Goal: Use online tool/utility: Utilize a website feature to perform a specific function

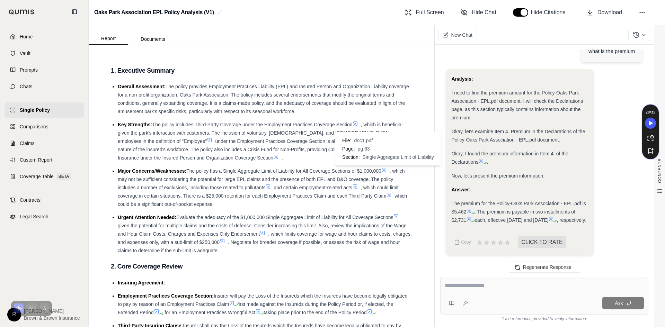
click at [387, 169] on icon at bounding box center [384, 170] width 6 height 6
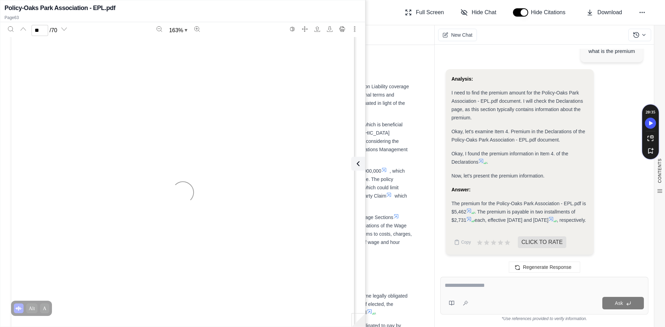
scroll to position [27703, 0]
click at [159, 29] on icon "Zoom out" at bounding box center [160, 29] width 6 height 6
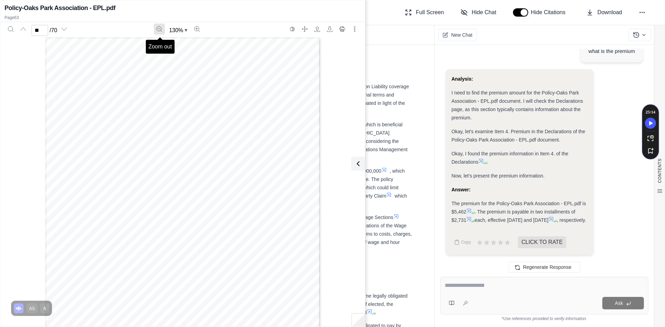
click at [159, 29] on icon "Zoom out" at bounding box center [160, 29] width 6 height 6
type input "**"
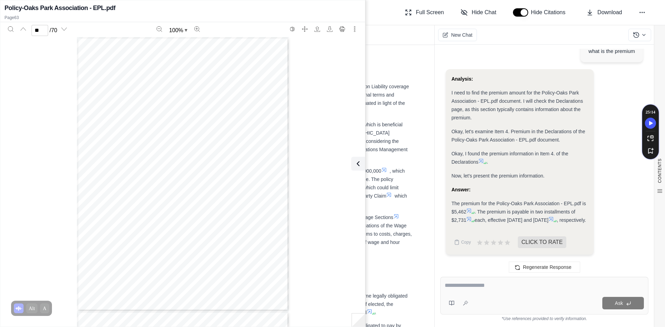
click at [227, 91] on span "THIS ENDORSEMENT CHANGES THE POLICY. PLEASE READ IT CAREFULLY." at bounding box center [182, 92] width 125 height 3
click at [342, 27] on icon "Print" at bounding box center [342, 29] width 6 height 6
click at [357, 166] on icon at bounding box center [357, 164] width 8 height 8
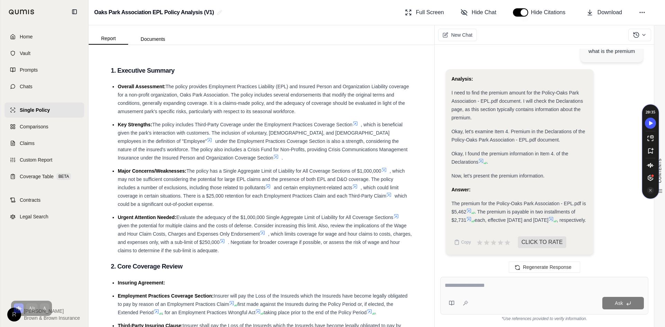
click at [387, 171] on icon at bounding box center [384, 170] width 6 height 6
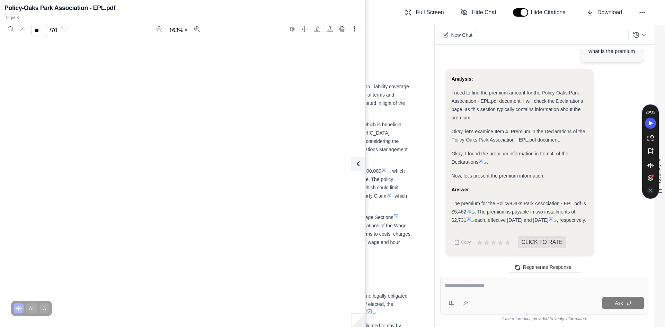
type input "**"
click at [359, 161] on icon at bounding box center [357, 164] width 8 height 8
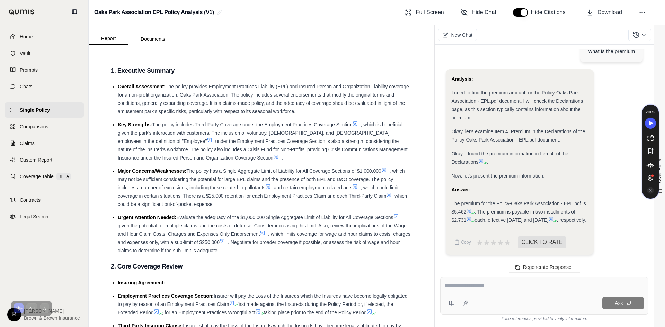
click at [390, 195] on icon at bounding box center [389, 195] width 6 height 6
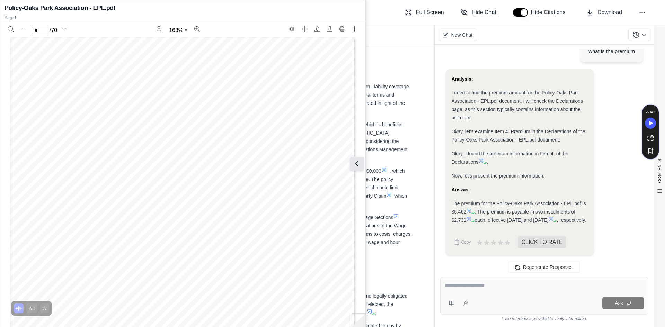
click at [363, 166] on button at bounding box center [357, 164] width 14 height 14
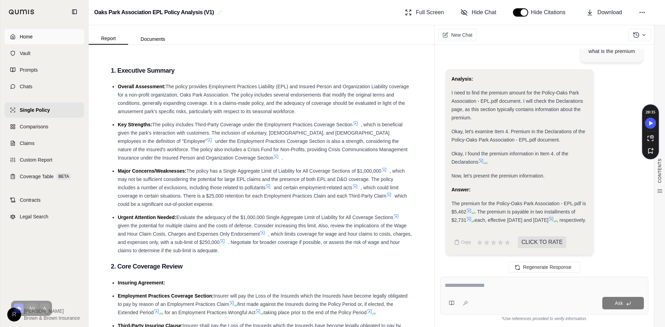
click at [31, 39] on span "Home" at bounding box center [26, 36] width 13 height 7
click at [50, 37] on link "Home" at bounding box center [45, 36] width 80 height 15
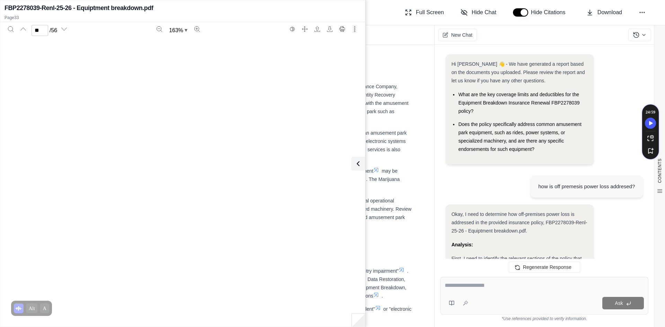
scroll to position [14368, 0]
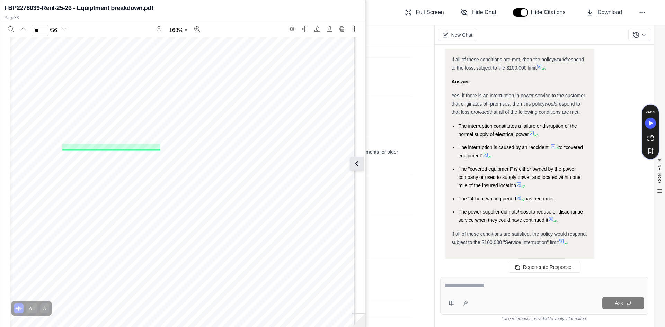
click at [361, 167] on button at bounding box center [357, 164] width 14 height 14
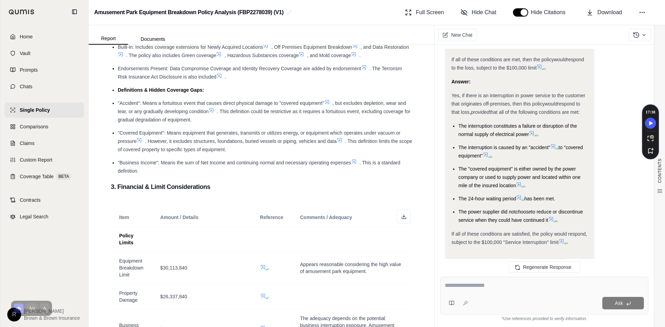
scroll to position [0, 0]
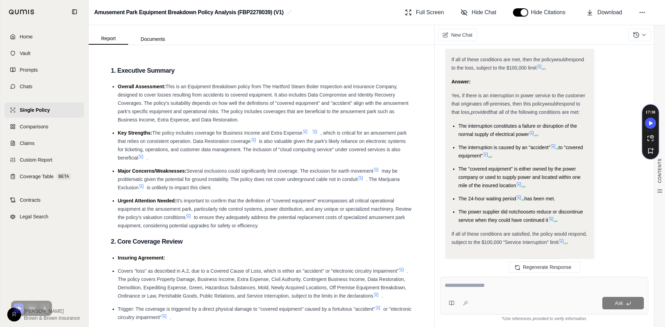
click at [362, 179] on icon at bounding box center [360, 179] width 4 height 4
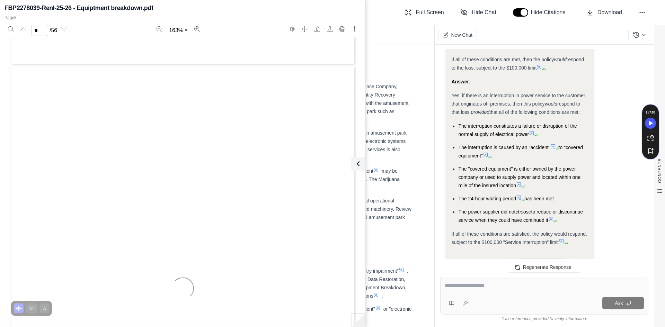
type input "*"
click at [353, 163] on icon at bounding box center [357, 164] width 8 height 8
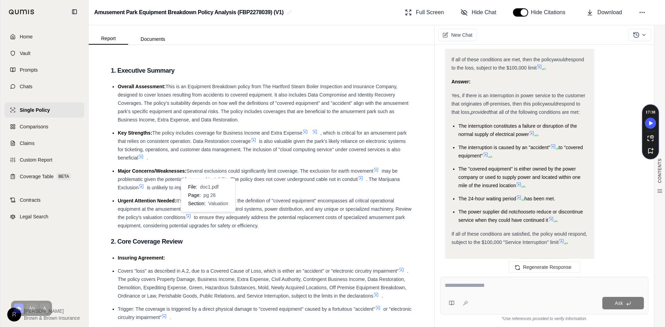
click at [191, 217] on icon at bounding box center [189, 217] width 6 height 6
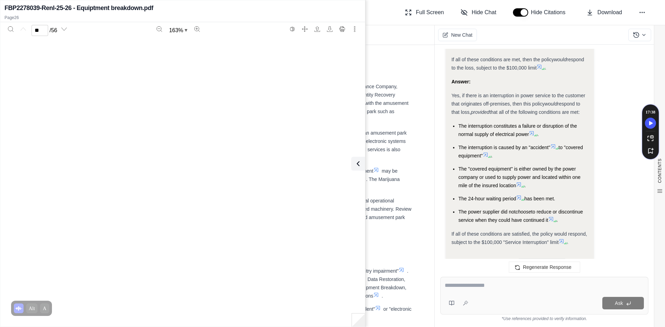
type input "**"
click at [363, 168] on button at bounding box center [357, 164] width 14 height 14
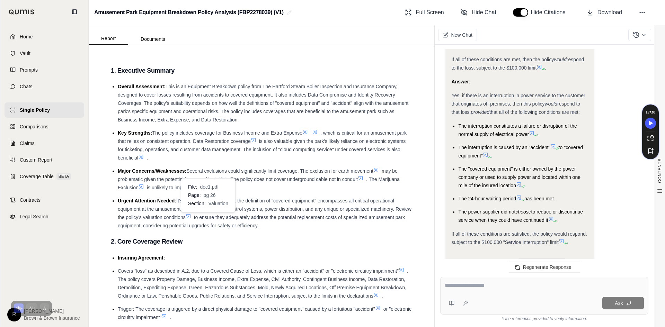
click at [191, 217] on icon at bounding box center [189, 217] width 6 height 6
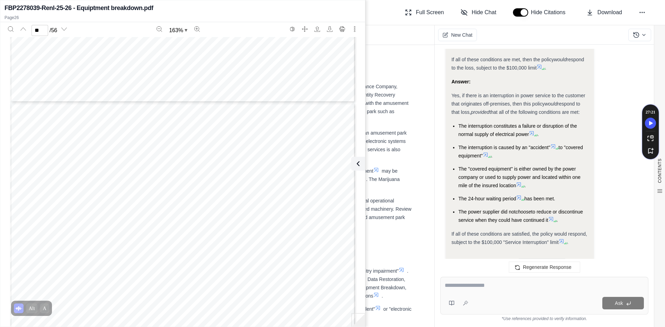
scroll to position [11690, 0]
type input "**"
click at [458, 290] on div at bounding box center [544, 287] width 199 height 11
click at [459, 286] on textarea at bounding box center [544, 286] width 199 height 8
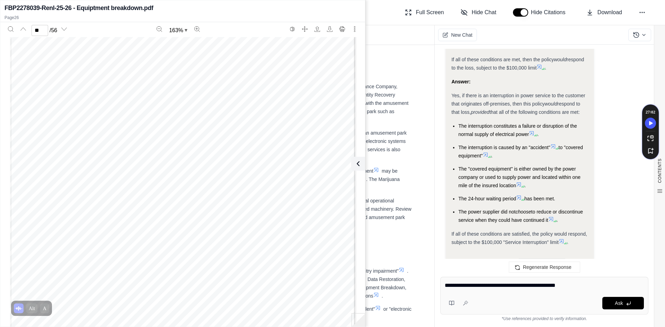
type textarea "**********"
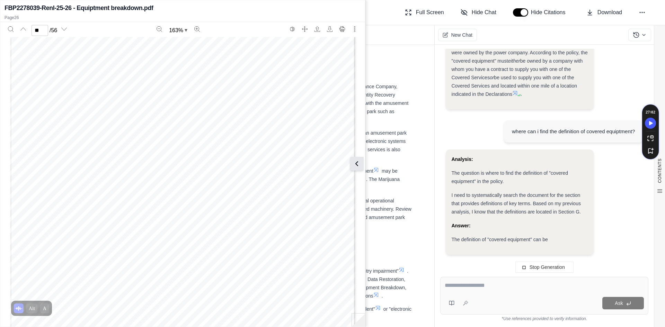
scroll to position [2282, 0]
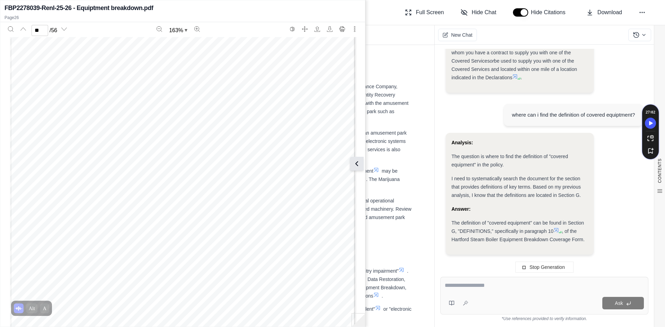
click at [356, 165] on icon at bounding box center [357, 164] width 8 height 8
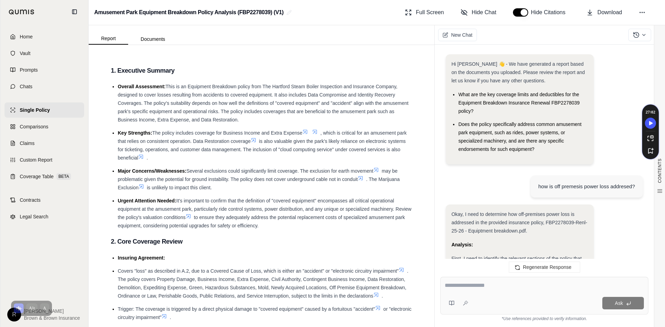
scroll to position [2359, 0]
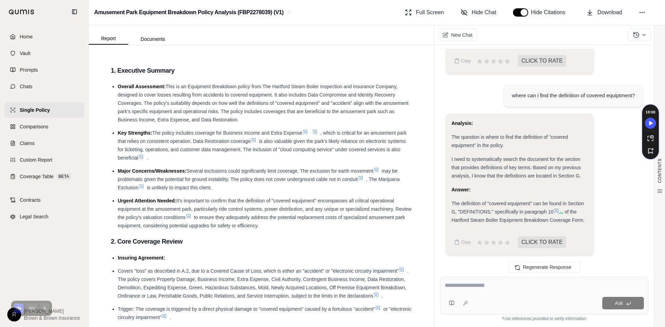
click at [560, 212] on icon at bounding box center [560, 213] width 4 height 4
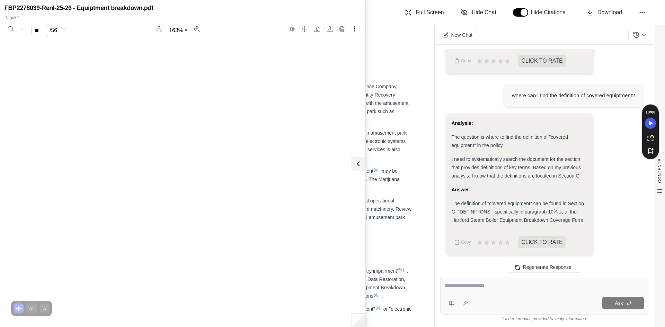
type input "**"
click at [317, 177] on span "must be owned" at bounding box center [302, 175] width 34 height 6
click at [486, 287] on textarea at bounding box center [544, 286] width 199 height 8
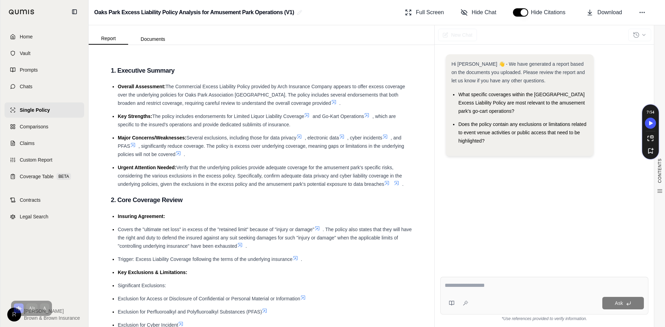
click at [521, 284] on textarea at bounding box center [544, 286] width 199 height 8
type textarea "**********"
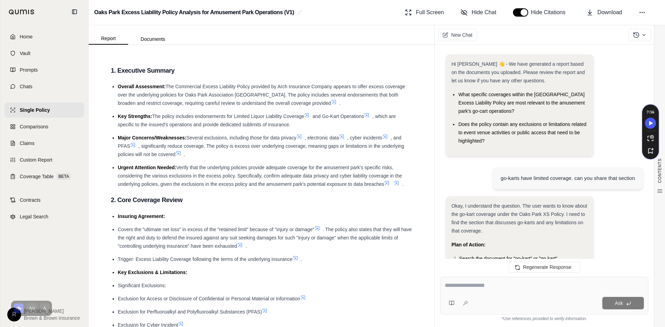
scroll to position [617, 0]
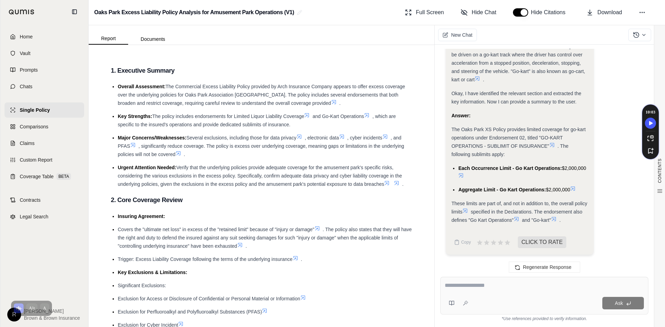
click at [460, 177] on icon at bounding box center [461, 176] width 4 height 4
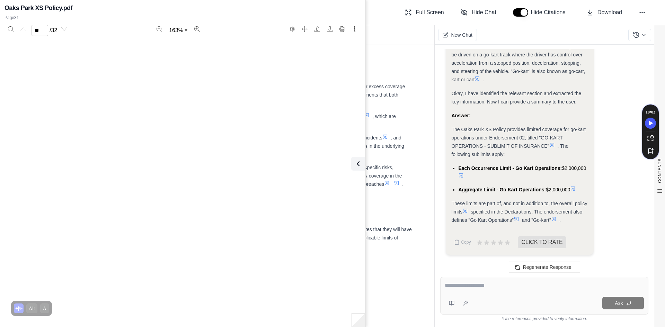
type input "**"
click at [576, 190] on icon at bounding box center [573, 189] width 6 height 6
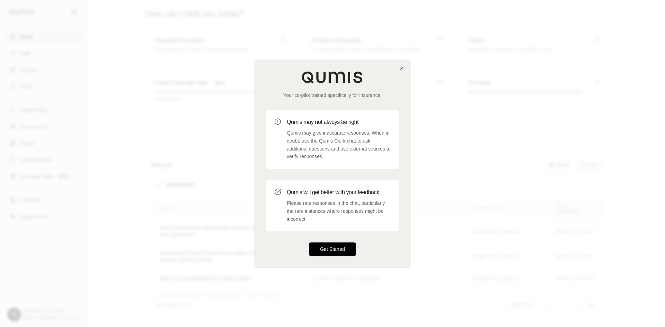
click at [324, 249] on button "Get Started" at bounding box center [332, 249] width 47 height 14
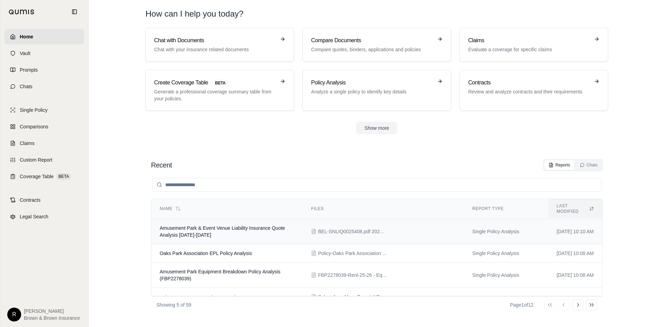
scroll to position [35, 0]
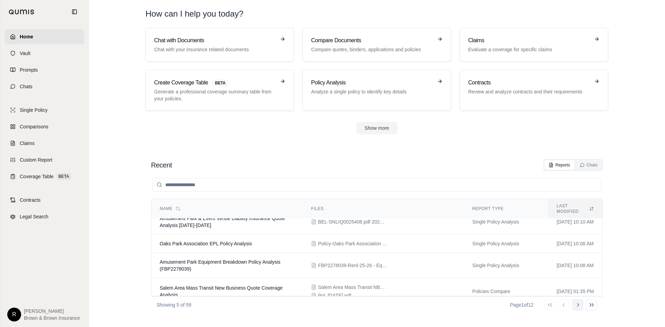
click at [579, 306] on icon at bounding box center [578, 305] width 6 height 6
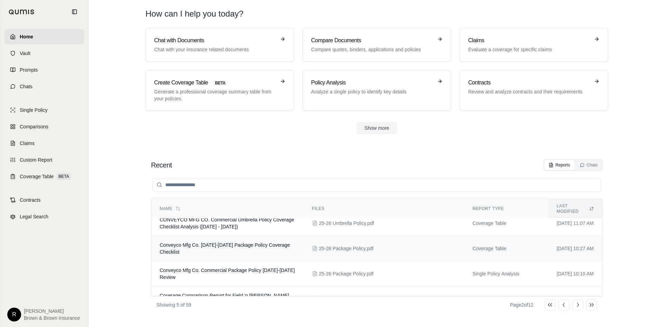
scroll to position [0, 0]
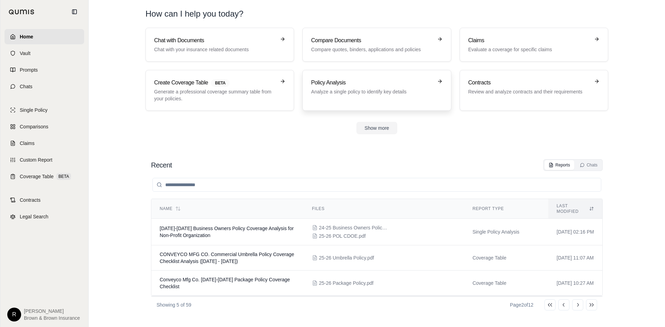
click at [339, 88] on p "Analyze a single policy to identify key details" at bounding box center [372, 91] width 122 height 7
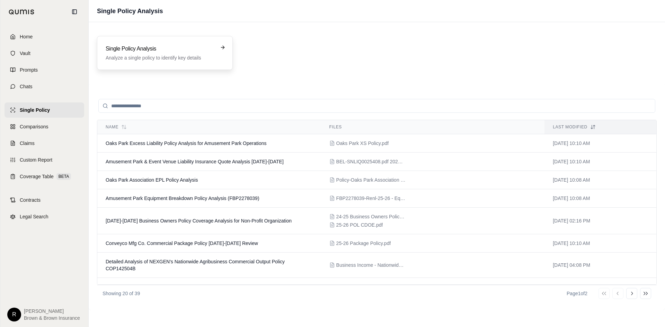
click at [117, 52] on h3 "Single Policy Analysis" at bounding box center [160, 49] width 109 height 8
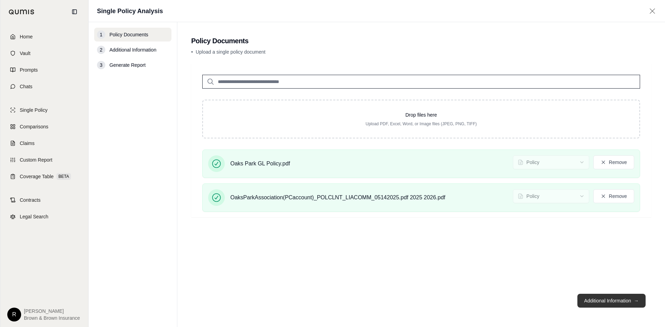
click at [616, 302] on button "Additional Information →" at bounding box center [611, 301] width 68 height 14
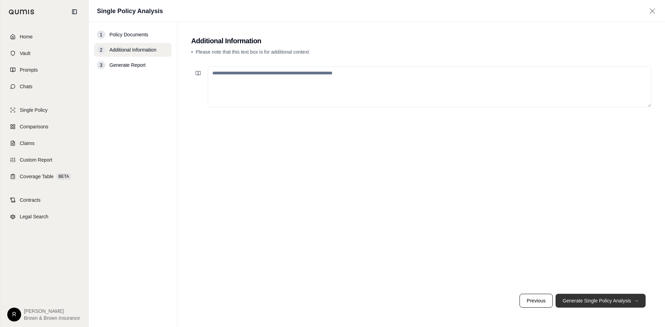
click at [596, 301] on button "Generate Single Policy Analysis →" at bounding box center [600, 301] width 90 height 14
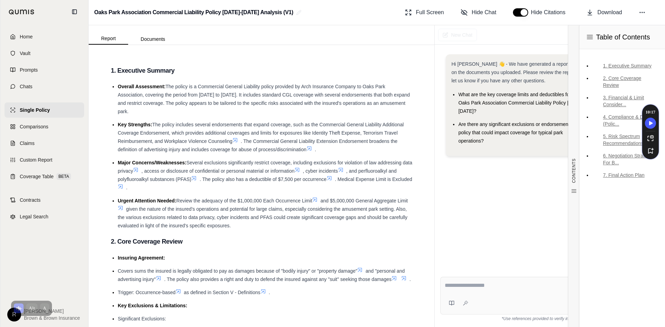
click at [557, 283] on textarea at bounding box center [544, 286] width 199 height 8
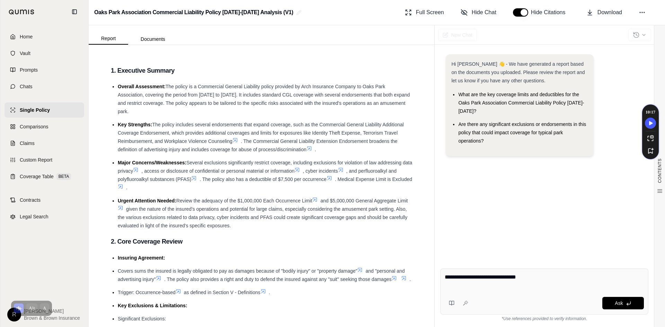
paste textarea "**********"
type textarea "**********"
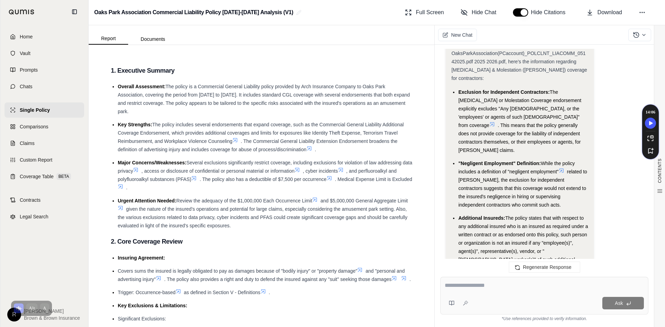
scroll to position [964, 0]
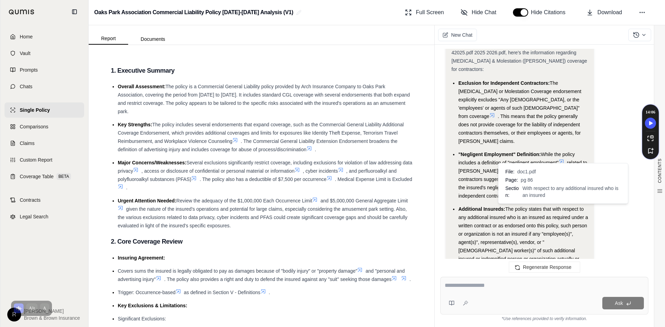
click at [530, 272] on icon at bounding box center [528, 275] width 6 height 6
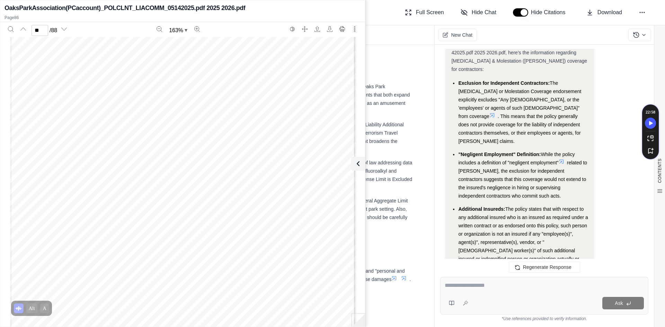
scroll to position [38119, 0]
click at [561, 159] on icon at bounding box center [562, 162] width 6 height 6
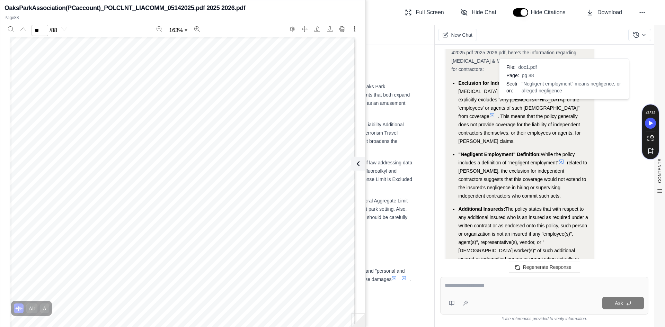
click at [561, 159] on icon at bounding box center [562, 162] width 6 height 6
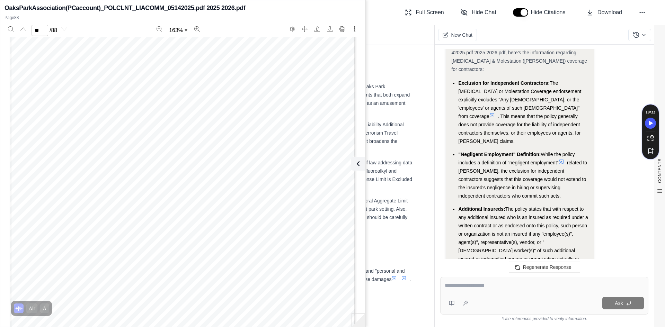
scroll to position [38908, 0]
click at [495, 113] on icon at bounding box center [492, 116] width 6 height 6
click at [562, 160] on icon at bounding box center [561, 162] width 4 height 4
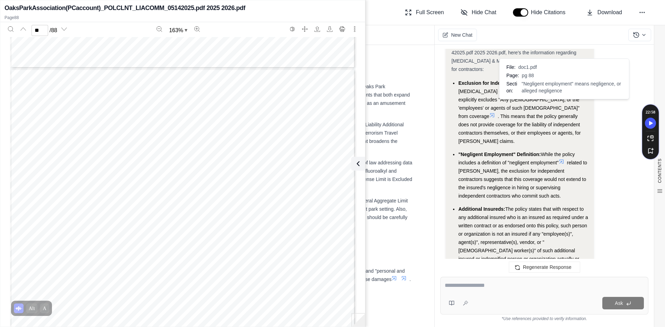
scroll to position [38874, 0]
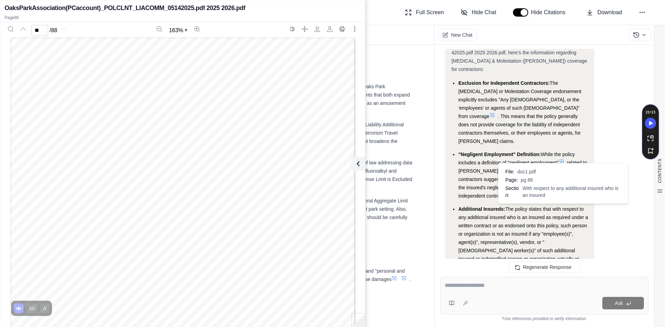
click at [530, 272] on icon at bounding box center [528, 275] width 6 height 6
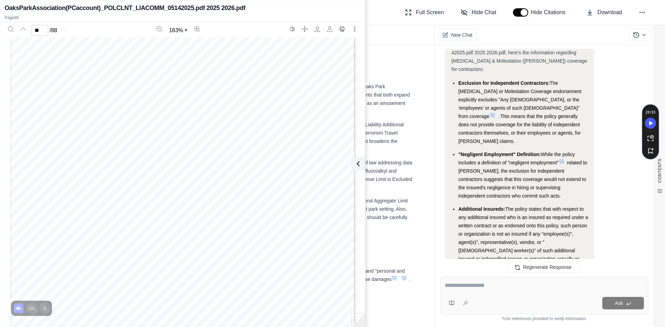
scroll to position [37980, 0]
type input "**"
drag, startPoint x: 358, startPoint y: 167, endPoint x: 379, endPoint y: 161, distance: 21.4
click at [358, 167] on icon at bounding box center [358, 164] width 8 height 8
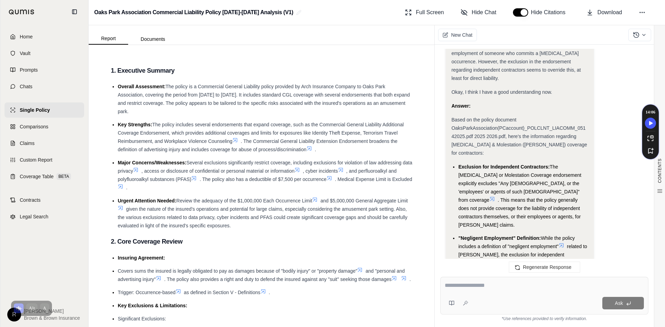
scroll to position [879, 0]
click at [482, 288] on textarea at bounding box center [544, 286] width 199 height 8
type textarea "**********"
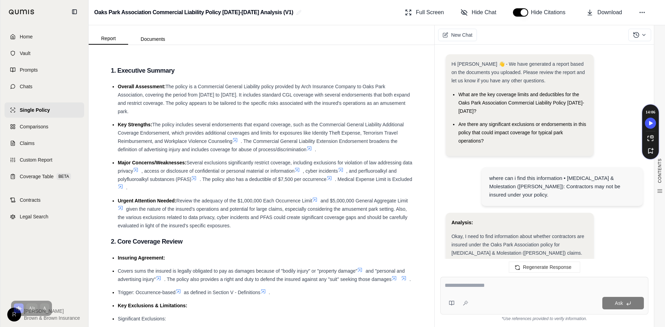
scroll to position [1600, 0]
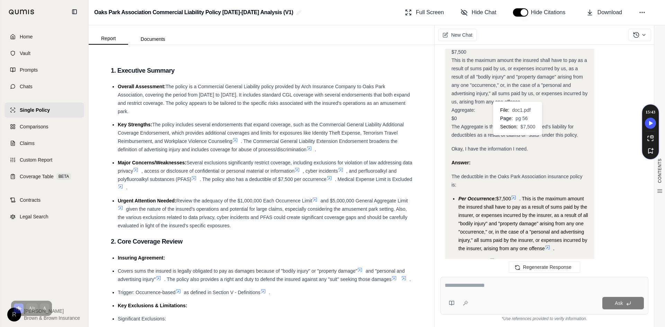
click at [516, 195] on icon at bounding box center [514, 198] width 6 height 6
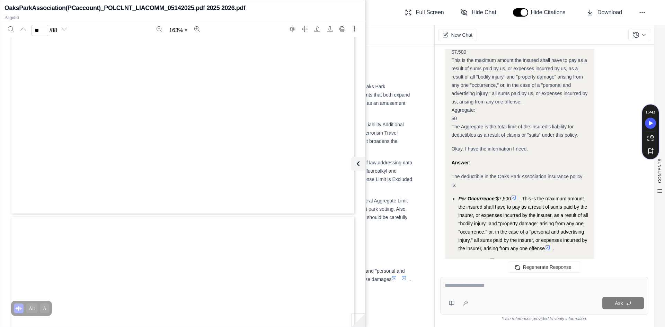
type input "**"
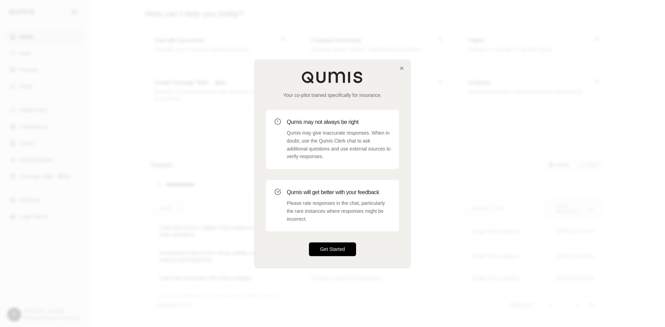
click at [329, 251] on button "Get Started" at bounding box center [332, 249] width 47 height 14
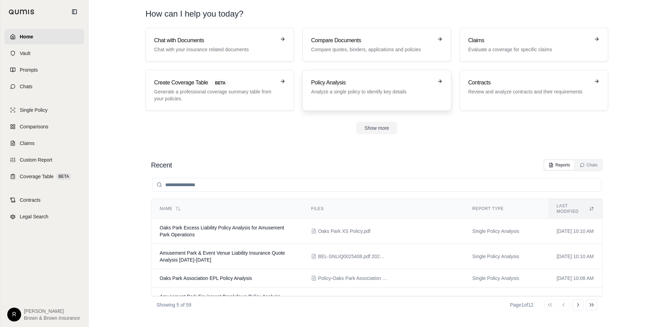
click at [363, 90] on p "Analyze a single policy to identify key details" at bounding box center [372, 91] width 122 height 7
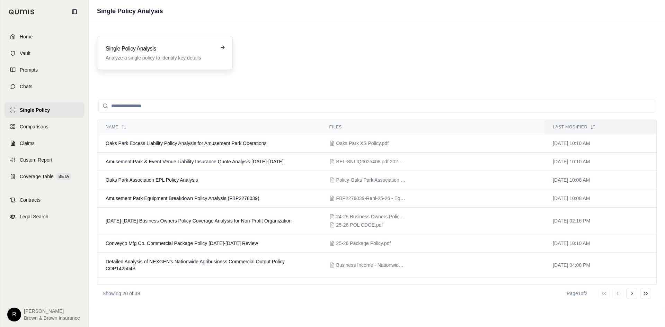
click at [157, 54] on div "Single Policy Analysis Analyze a single policy to identify key details" at bounding box center [160, 53] width 109 height 17
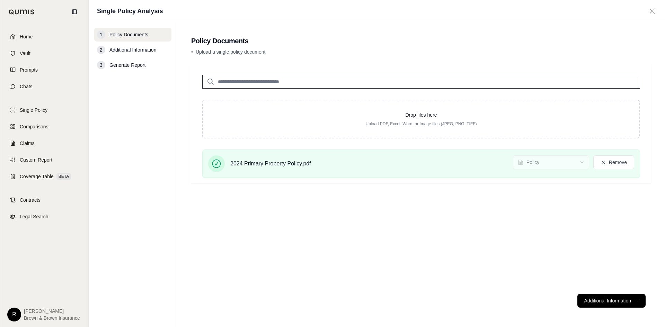
click at [601, 302] on button "Additional Information →" at bounding box center [611, 301] width 68 height 14
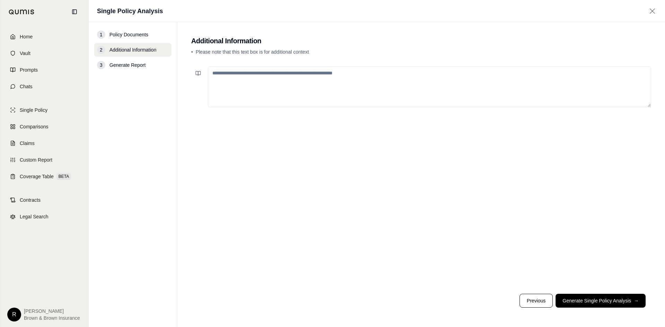
click at [601, 302] on button "Generate Single Policy Analysis →" at bounding box center [600, 301] width 90 height 14
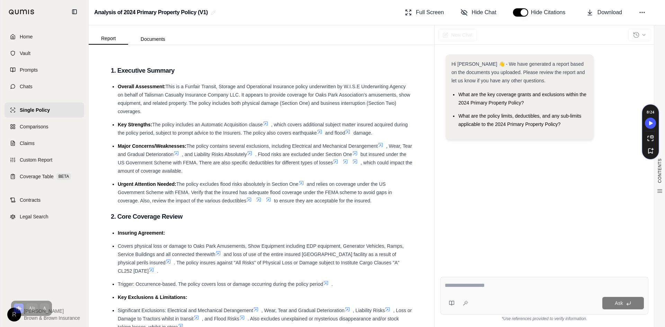
click at [504, 290] on div at bounding box center [544, 287] width 199 height 11
click at [505, 289] on textarea at bounding box center [544, 286] width 199 height 8
type textarea "**********"
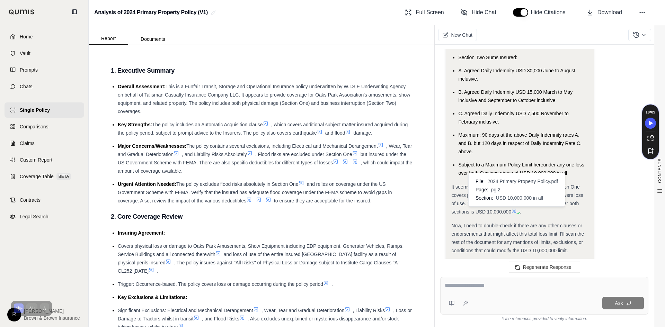
click at [516, 209] on icon at bounding box center [514, 211] width 4 height 4
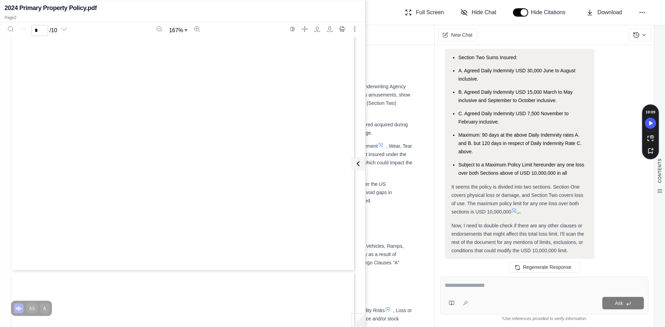
type input "*"
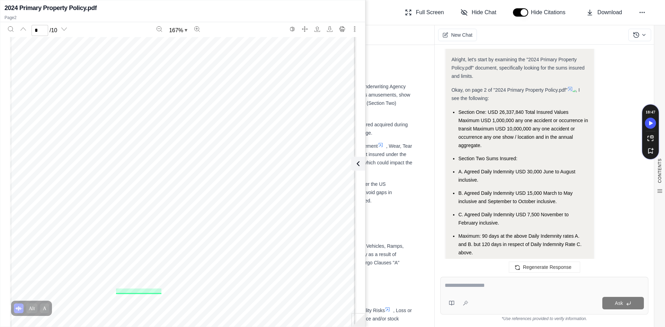
scroll to position [280, 0]
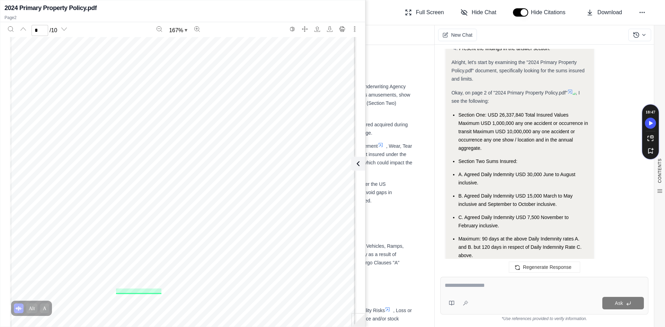
click at [571, 92] on icon at bounding box center [570, 92] width 4 height 4
click at [571, 91] on icon at bounding box center [570, 92] width 4 height 4
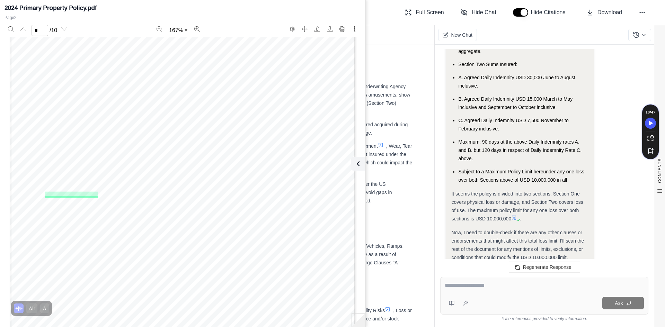
scroll to position [384, 0]
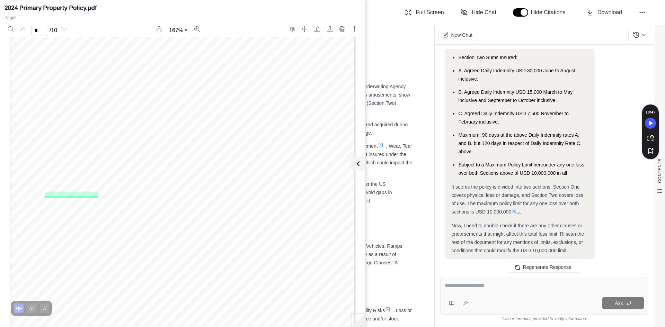
click at [516, 211] on icon at bounding box center [514, 211] width 4 height 4
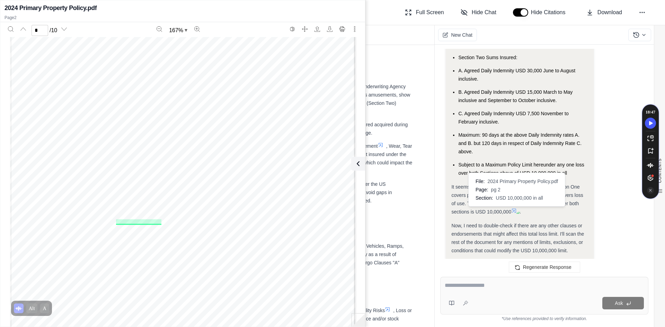
click at [498, 290] on div at bounding box center [544, 287] width 199 height 11
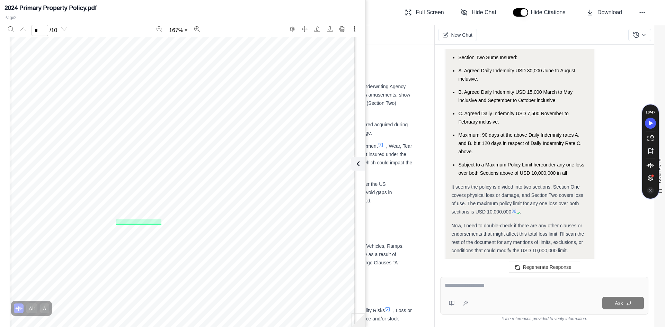
click at [504, 285] on textarea at bounding box center [544, 286] width 199 height 8
paste textarea "**********"
type textarea "**********"
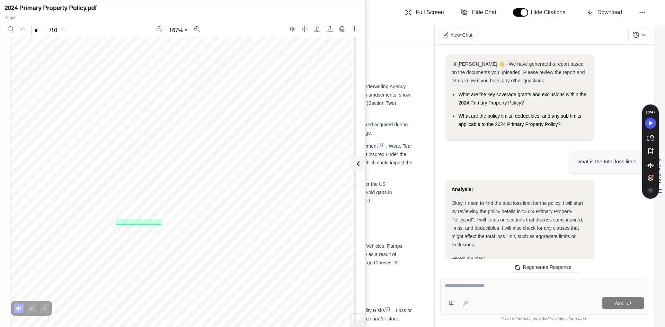
scroll to position [990, 0]
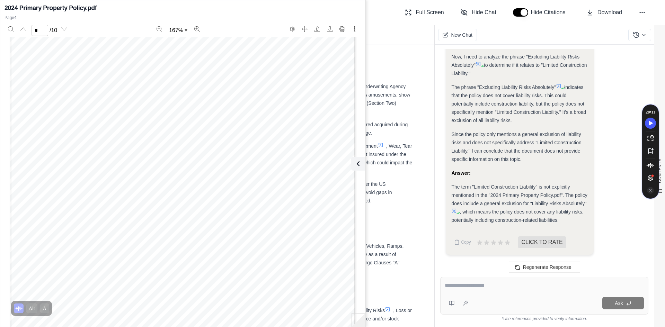
click at [456, 212] on icon at bounding box center [457, 213] width 4 height 4
click at [563, 86] on icon at bounding box center [563, 88] width 4 height 4
click at [561, 86] on icon at bounding box center [559, 86] width 6 height 6
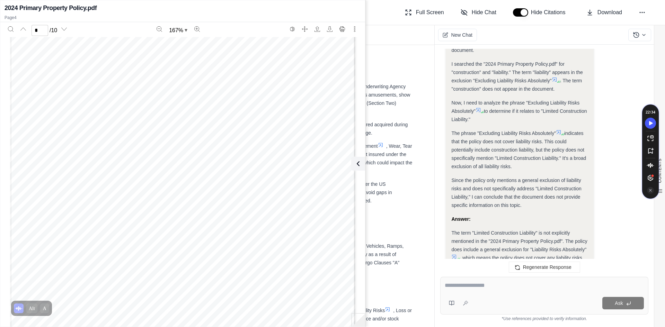
scroll to position [886, 0]
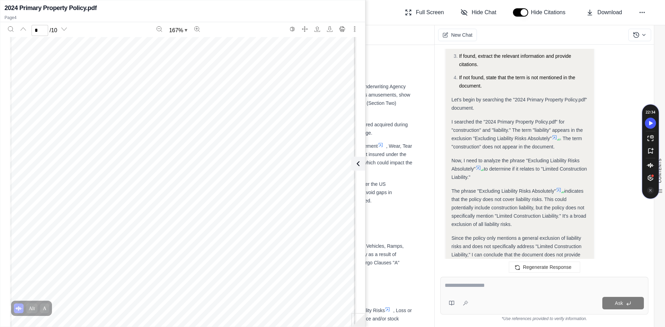
click at [555, 136] on icon at bounding box center [554, 137] width 4 height 4
click at [477, 167] on icon at bounding box center [478, 168] width 6 height 6
click at [558, 191] on icon at bounding box center [559, 190] width 6 height 6
type input "*"
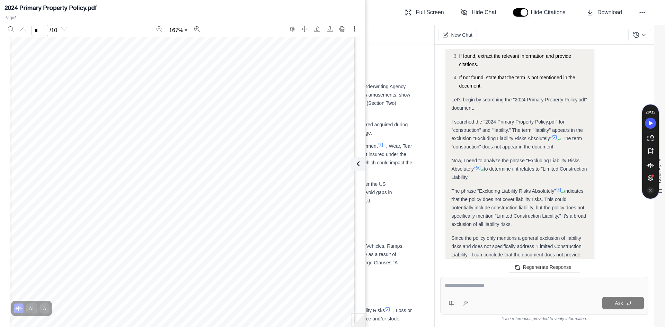
scroll to position [2087, 0]
click at [560, 190] on icon at bounding box center [559, 190] width 4 height 4
click at [477, 169] on icon at bounding box center [478, 168] width 6 height 6
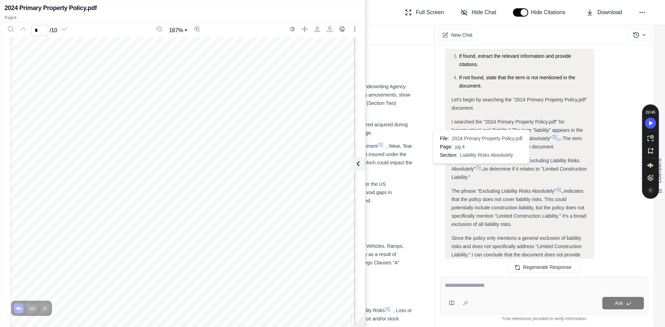
click at [478, 169] on icon at bounding box center [478, 168] width 6 height 6
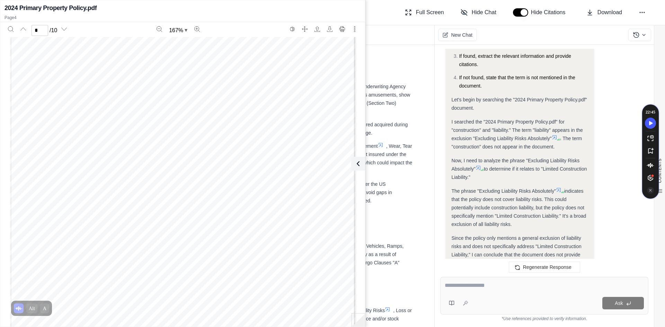
click at [559, 191] on icon at bounding box center [559, 190] width 6 height 6
click at [359, 164] on icon at bounding box center [357, 164] width 8 height 8
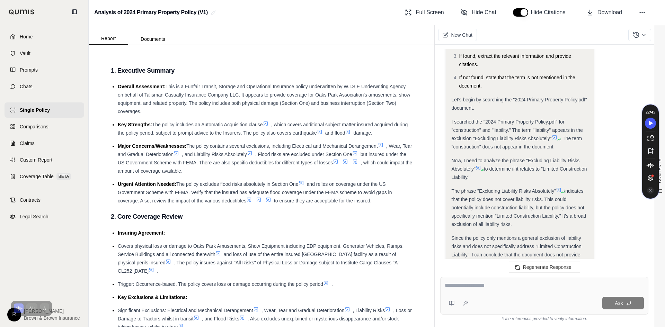
click at [478, 169] on icon at bounding box center [478, 168] width 6 height 6
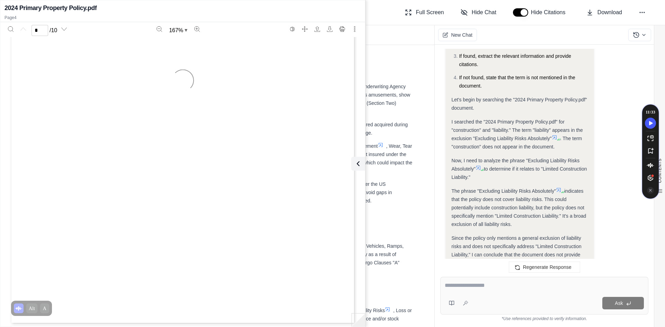
type input "*"
click at [562, 190] on icon at bounding box center [562, 192] width 4 height 4
click at [560, 190] on icon at bounding box center [559, 190] width 4 height 4
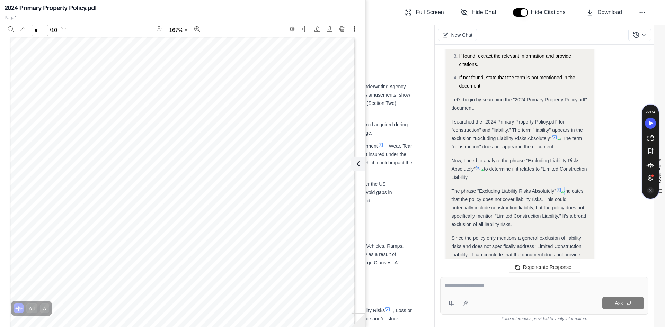
click at [560, 190] on icon at bounding box center [559, 190] width 4 height 4
click at [354, 165] on icon at bounding box center [357, 164] width 8 height 8
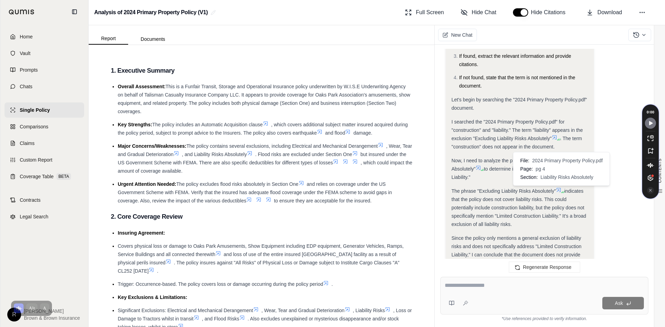
click at [559, 189] on icon at bounding box center [559, 190] width 6 height 6
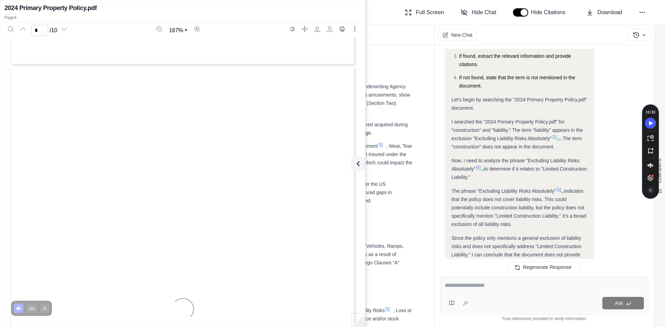
type input "*"
click at [360, 161] on icon at bounding box center [357, 164] width 8 height 8
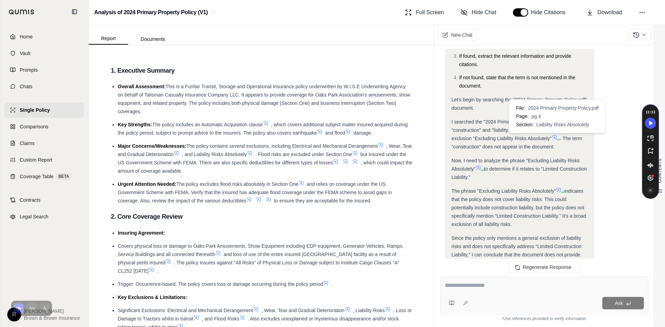
click at [554, 138] on icon at bounding box center [555, 138] width 6 height 6
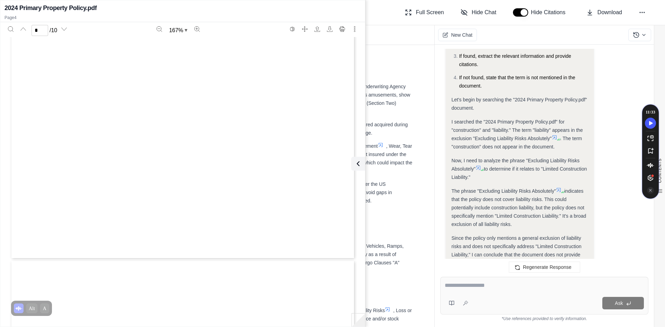
type input "*"
